Goal: Task Accomplishment & Management: Complete application form

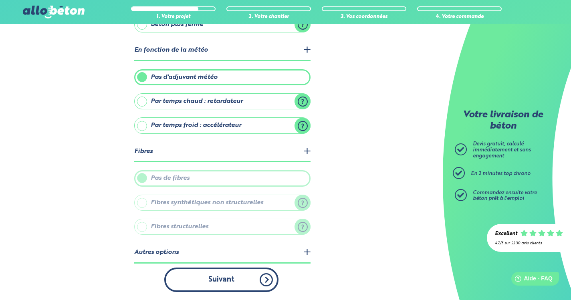
click at [254, 284] on button "Suivant" at bounding box center [221, 280] width 114 height 24
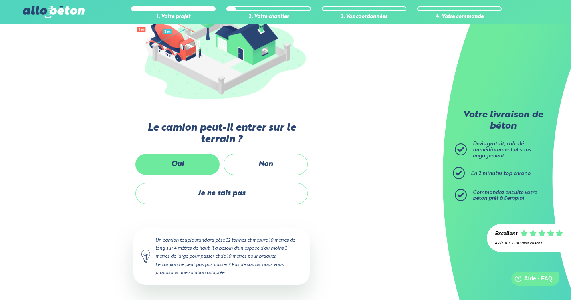
click at [170, 155] on label "Oui" at bounding box center [177, 164] width 84 height 21
click at [0, 0] on input "Oui" at bounding box center [0, 0] width 0 height 0
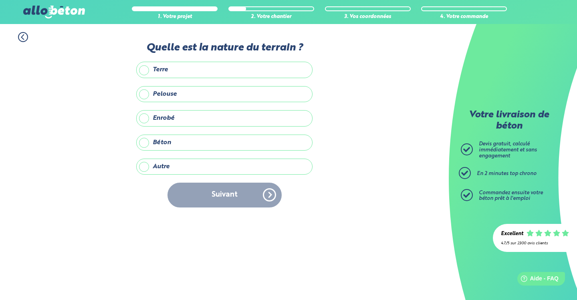
click at [159, 73] on label "Terre" at bounding box center [224, 70] width 176 height 16
click at [0, 0] on input "Terre" at bounding box center [0, 0] width 0 height 0
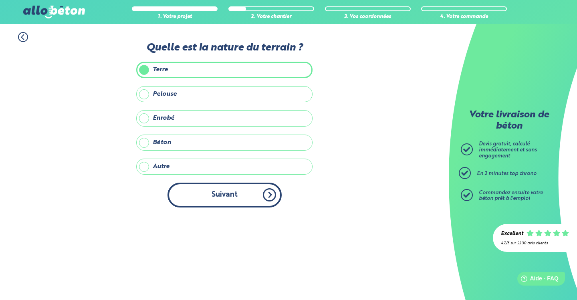
click at [202, 196] on button "Suivant" at bounding box center [225, 195] width 114 height 24
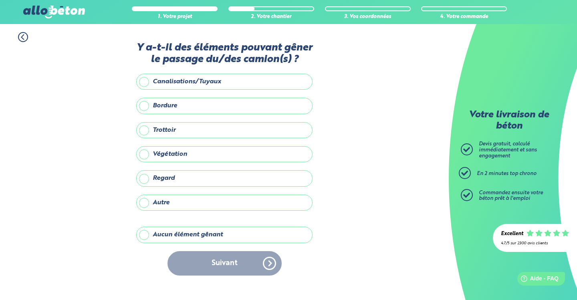
click at [188, 234] on label "Aucun élément gênant" at bounding box center [224, 235] width 176 height 16
click at [0, 0] on input "Aucun élément gênant" at bounding box center [0, 0] width 0 height 0
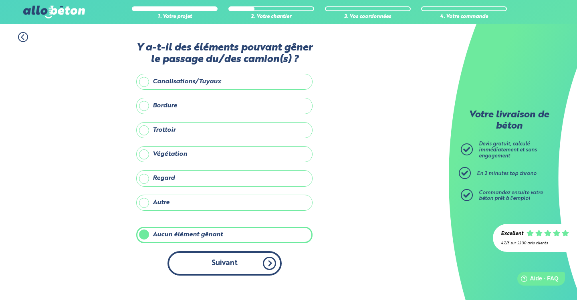
click at [219, 257] on button "Suivant" at bounding box center [225, 263] width 114 height 24
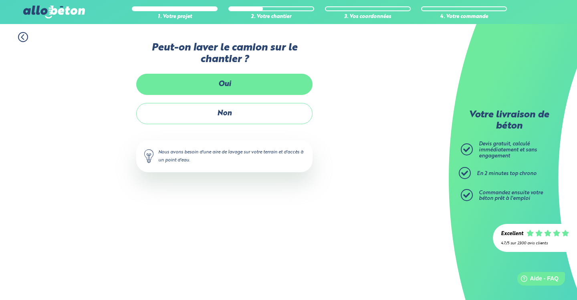
click at [205, 84] on label "Oui" at bounding box center [224, 84] width 176 height 21
click at [0, 0] on input "Oui" at bounding box center [0, 0] width 0 height 0
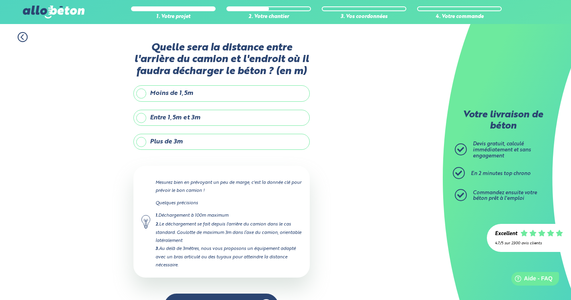
click at [205, 94] on label "Moins de 1,5m" at bounding box center [221, 93] width 176 height 16
click at [0, 0] on input "Moins de 1,5m" at bounding box center [0, 0] width 0 height 0
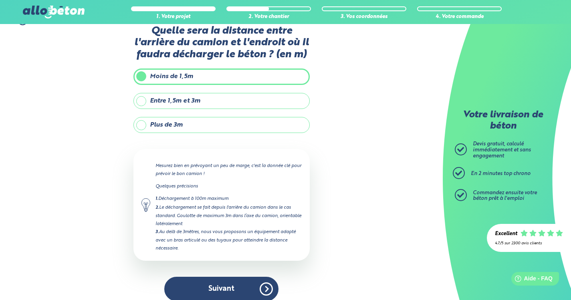
scroll to position [26, 0]
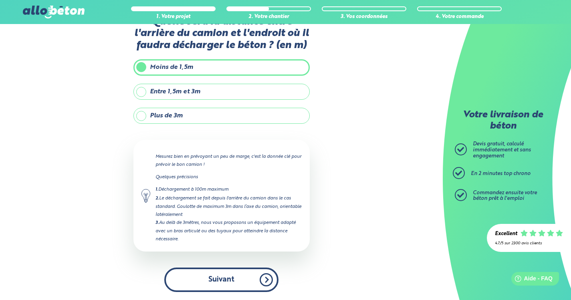
click at [245, 278] on button "Suivant" at bounding box center [221, 280] width 114 height 24
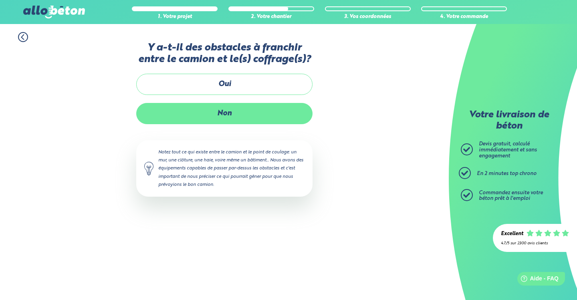
click at [233, 114] on label "Non" at bounding box center [224, 113] width 176 height 21
click at [0, 0] on input "Non" at bounding box center [0, 0] width 0 height 0
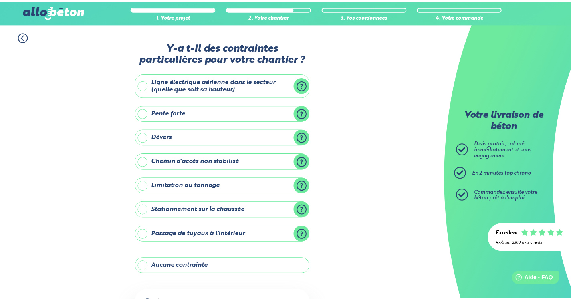
scroll to position [71, 0]
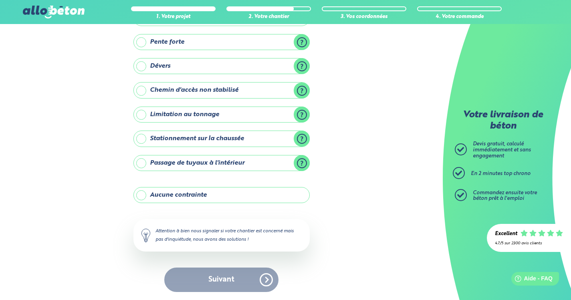
click at [300, 88] on label "Chemin d'accès non stabilisé" at bounding box center [221, 90] width 176 height 16
click at [0, 0] on input "Chemin d'accès non stabilisé" at bounding box center [0, 0] width 0 height 0
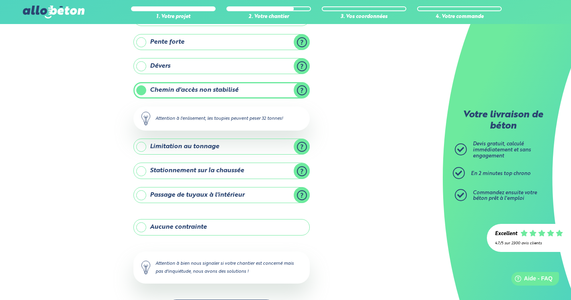
click at [300, 88] on label "Chemin d'accès non stabilisé" at bounding box center [221, 90] width 176 height 16
click at [0, 0] on input "Chemin d'accès non stabilisé" at bounding box center [0, 0] width 0 height 0
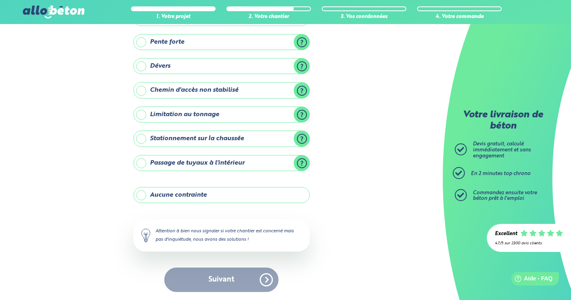
click at [201, 197] on label "Aucune contrainte" at bounding box center [221, 195] width 176 height 16
click at [0, 0] on input "Aucune contrainte" at bounding box center [0, 0] width 0 height 0
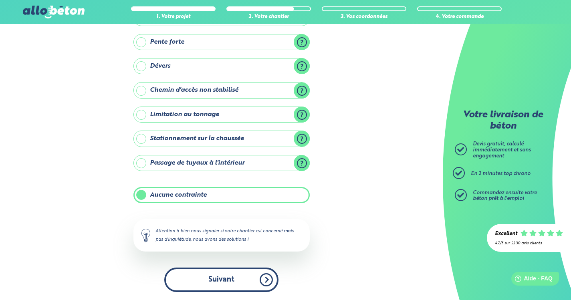
click at [214, 284] on button "Suivant" at bounding box center [221, 280] width 114 height 24
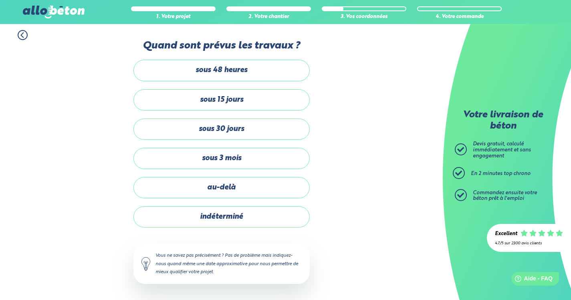
click at [220, 158] on label "sous 3 mois" at bounding box center [221, 158] width 176 height 21
click at [0, 0] on input "sous 3 mois" at bounding box center [0, 0] width 0 height 0
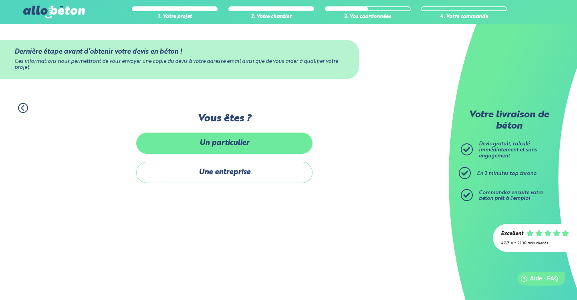
click at [228, 140] on label "Un particulier" at bounding box center [224, 143] width 176 height 21
click at [0, 0] on input "Un particulier" at bounding box center [0, 0] width 0 height 0
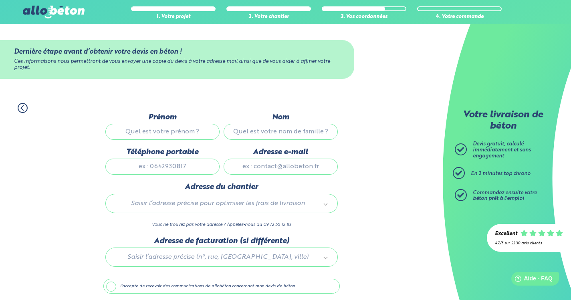
click at [178, 130] on input "Prénom" at bounding box center [162, 132] width 114 height 16
type input "[PERSON_NAME]"
type input "destin"
type input "0660510568"
type input "[EMAIL_ADDRESS][DOMAIN_NAME]"
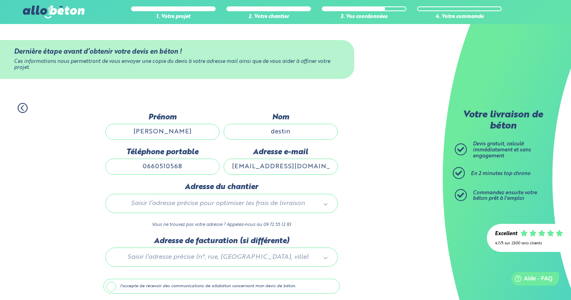
type input "[STREET_ADDRESS]"
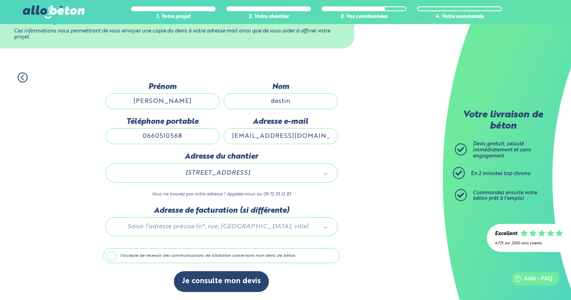
click at [195, 229] on div at bounding box center [221, 225] width 237 height 38
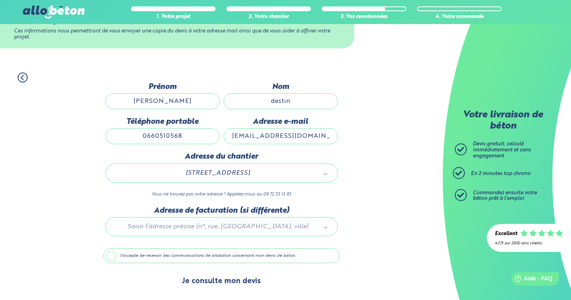
click at [217, 284] on button "Je consulte mon devis" at bounding box center [221, 281] width 95 height 20
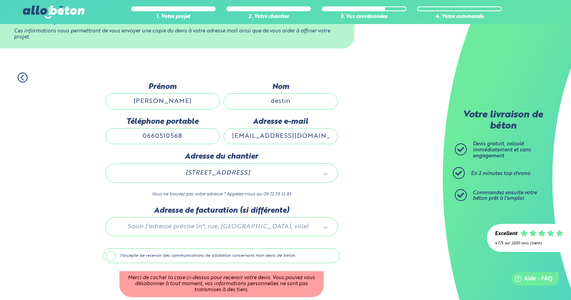
click at [108, 255] on label "J'accepte de recevoir des communications de allobéton concernant mon devis de b…" at bounding box center [221, 256] width 237 height 15
click at [0, 0] on input "J'accepte de recevoir des communications de allobéton concernant mon devis de b…" at bounding box center [0, 0] width 0 height 0
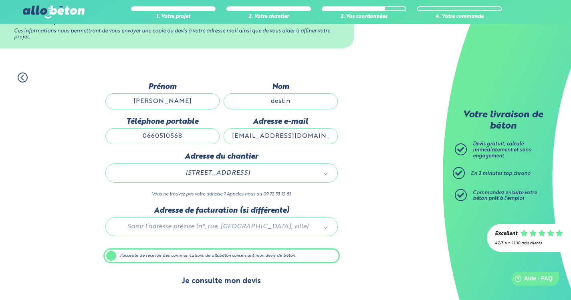
click at [210, 281] on button "Je consulte mon devis" at bounding box center [221, 281] width 95 height 20
